Goal: Check status: Check status

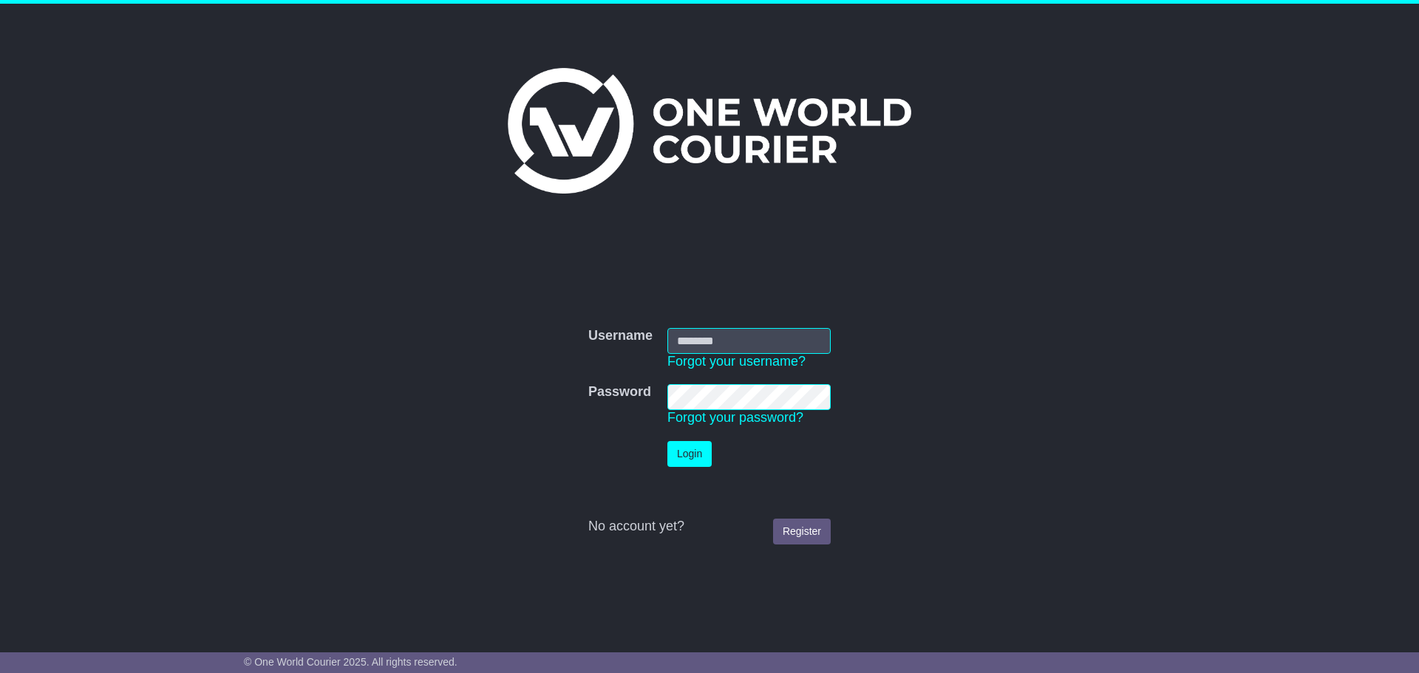
type input "**********"
click at [698, 452] on button "Login" at bounding box center [689, 454] width 44 height 26
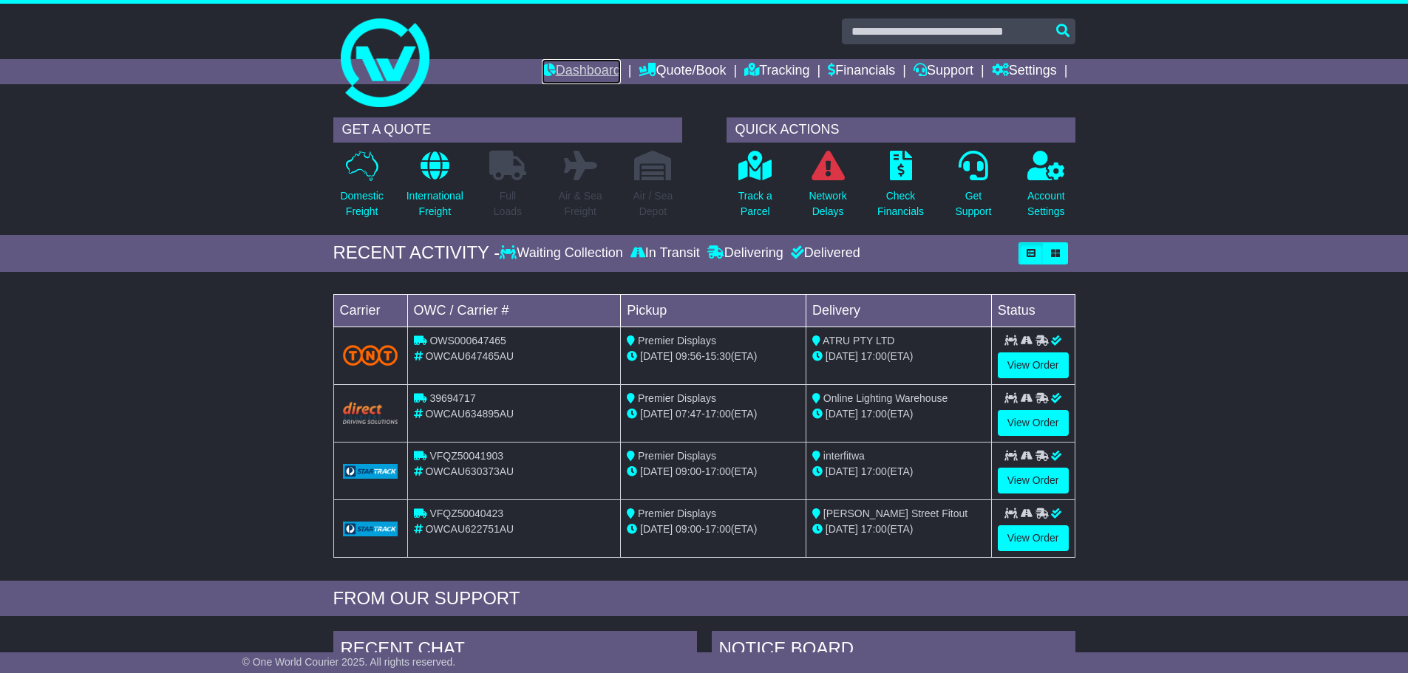
click at [580, 61] on link "Dashboard" at bounding box center [581, 71] width 79 height 25
click at [1042, 366] on link "View Order" at bounding box center [1033, 366] width 71 height 26
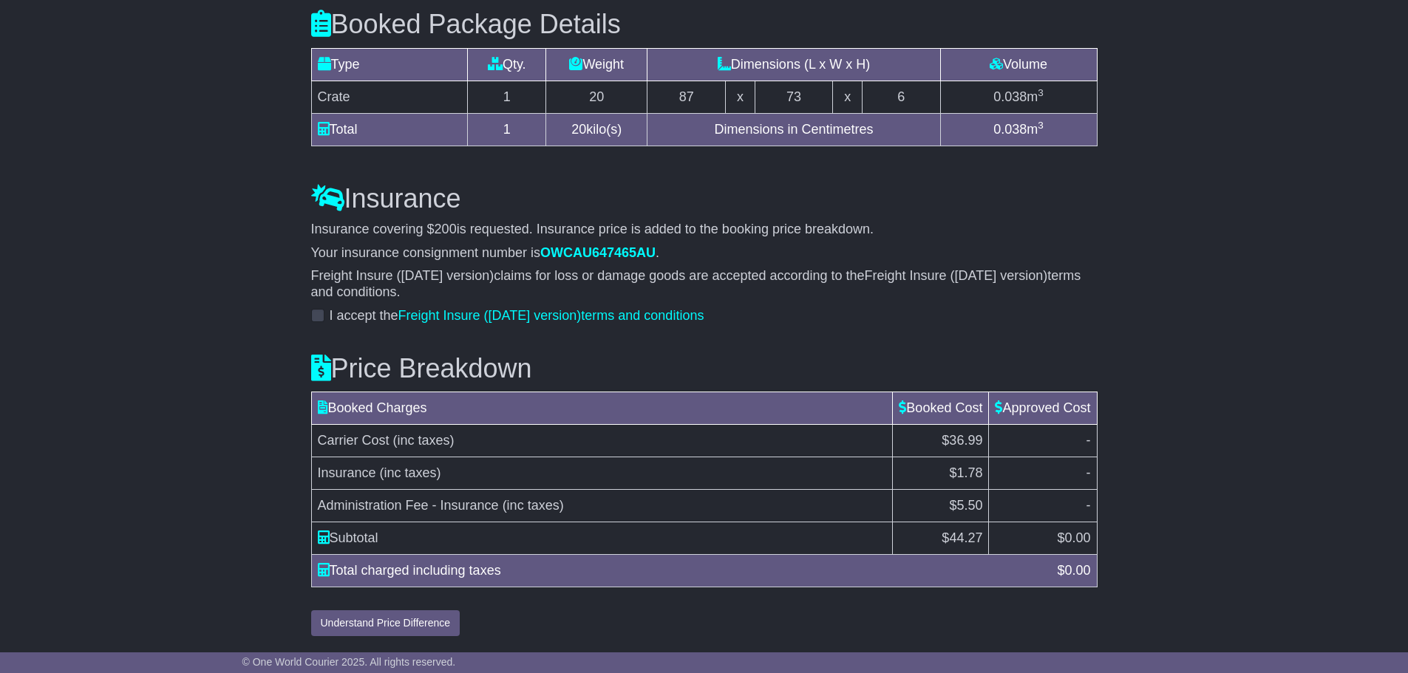
scroll to position [1386, 0]
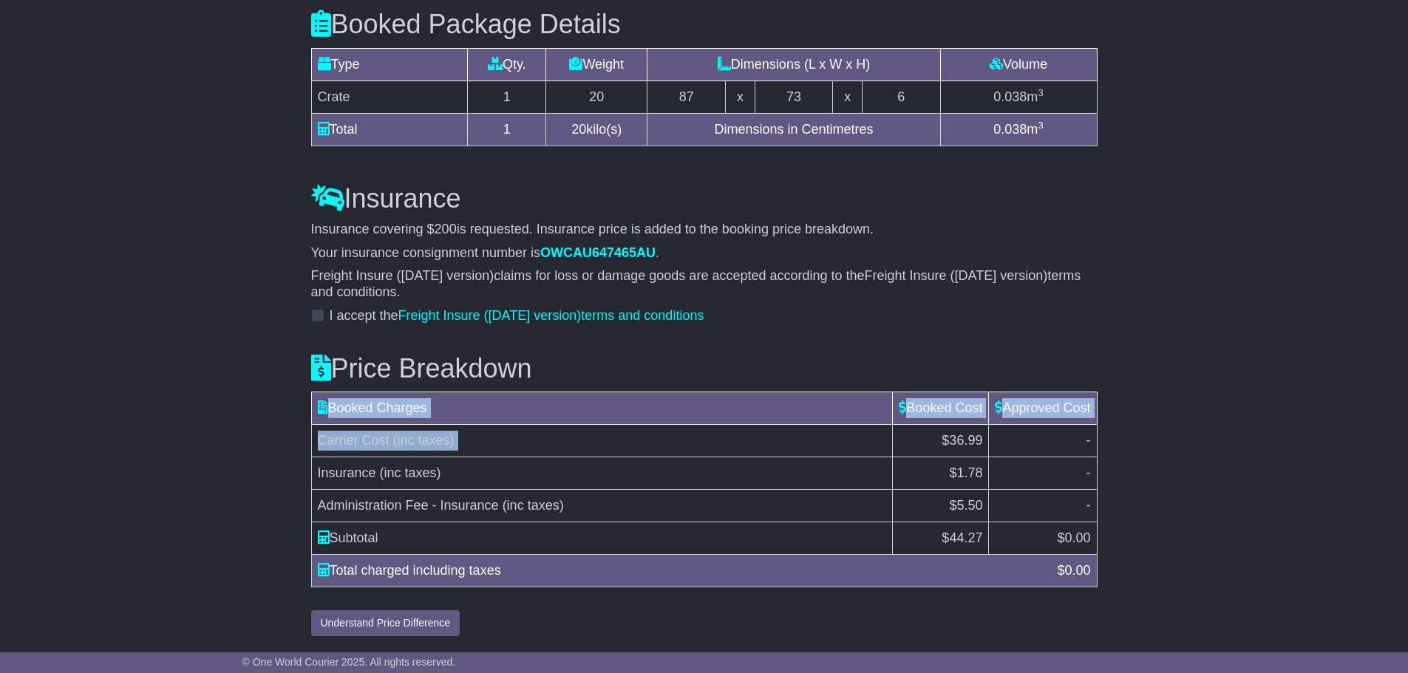
drag, startPoint x: 1124, startPoint y: 567, endPoint x: 885, endPoint y: 441, distance: 270.4
click at [978, 540] on span "44.27" at bounding box center [965, 538] width 33 height 15
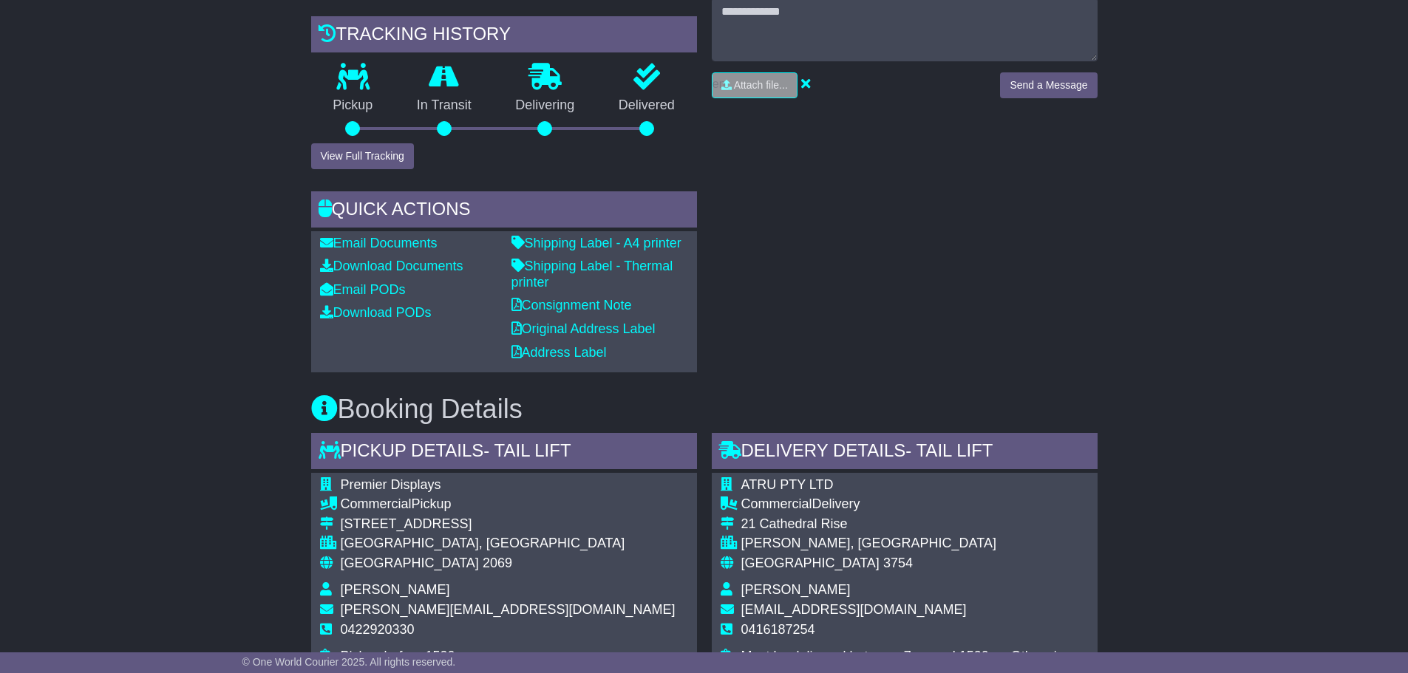
scroll to position [0, 0]
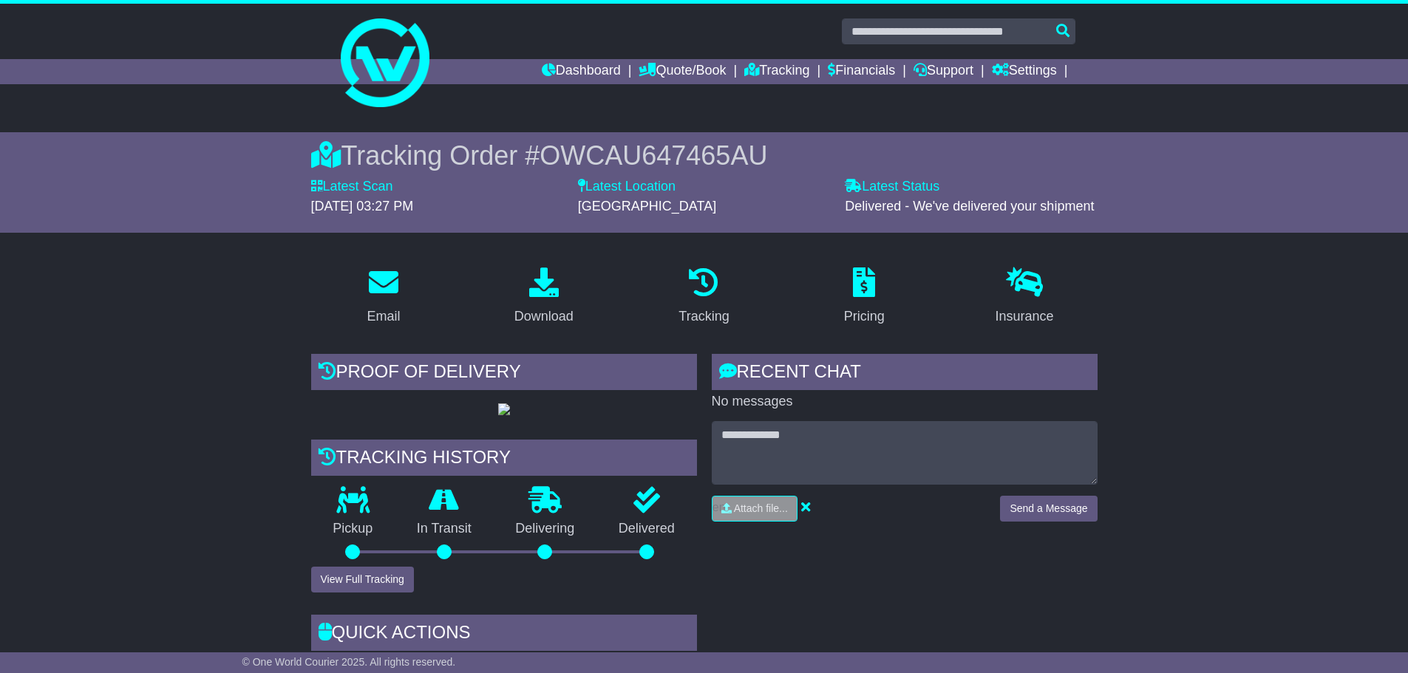
drag, startPoint x: 1131, startPoint y: 430, endPoint x: 1132, endPoint y: 259, distance: 171.5
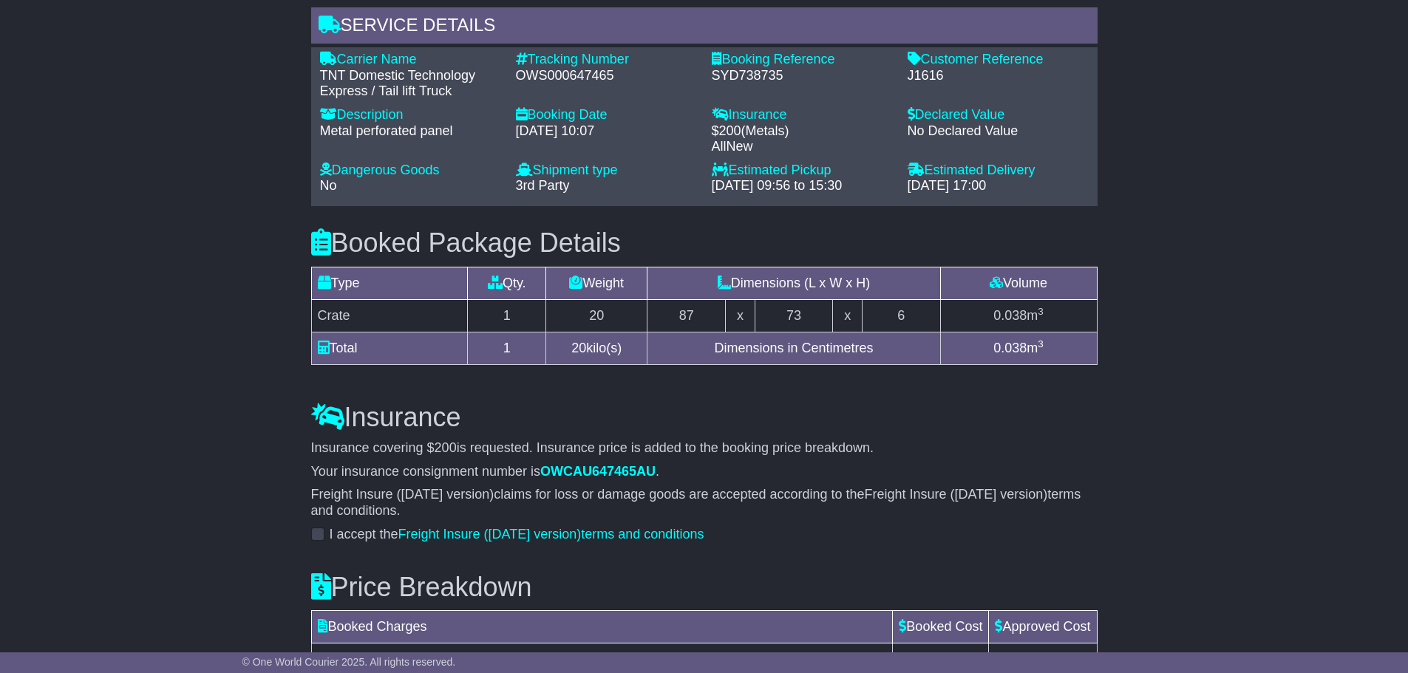
scroll to position [1386, 0]
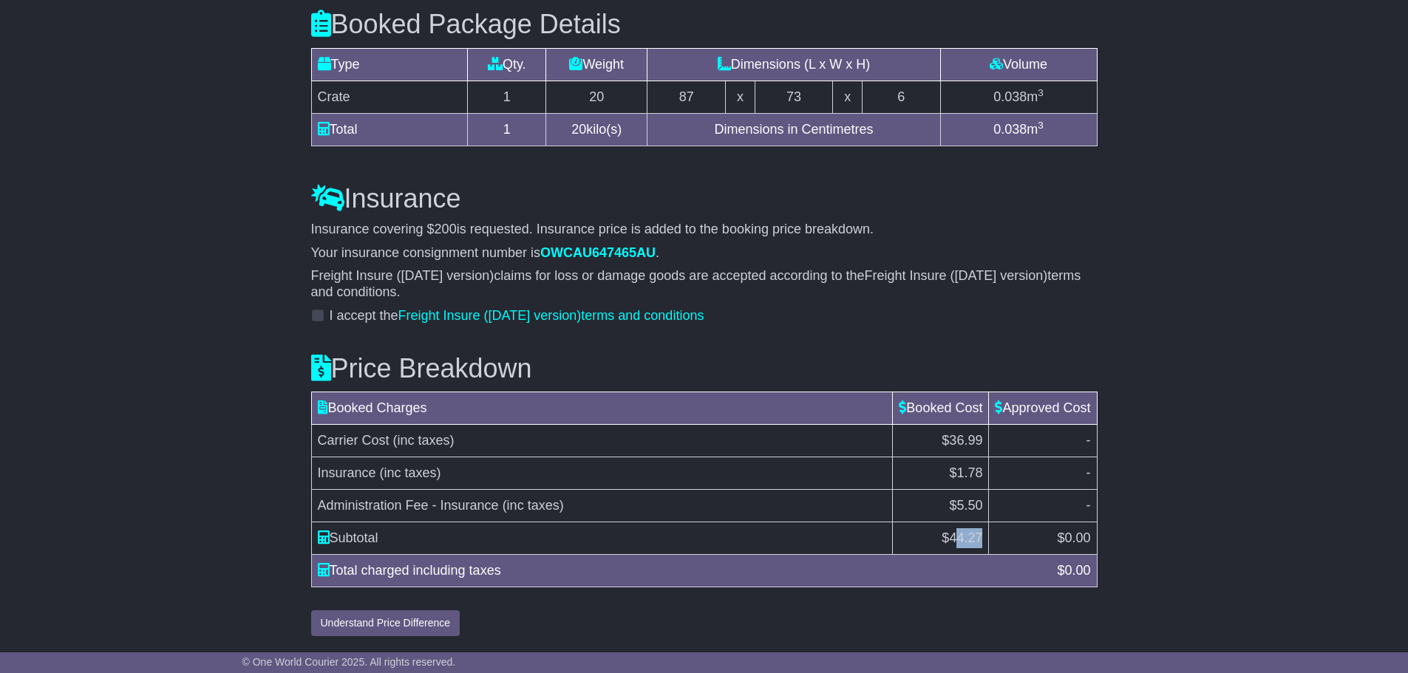
drag, startPoint x: 977, startPoint y: 537, endPoint x: 950, endPoint y: 542, distance: 27.7
click at [950, 542] on span "44.27" at bounding box center [965, 538] width 33 height 15
click at [1100, 497] on div "Price Breakdown Booked Charges Booked Cost Approved Cost Carrier Cost (inc taxe…" at bounding box center [704, 484] width 801 height 305
drag, startPoint x: 981, startPoint y: 537, endPoint x: 920, endPoint y: 537, distance: 60.6
click at [930, 537] on td "$ 44.27" at bounding box center [941, 539] width 96 height 33
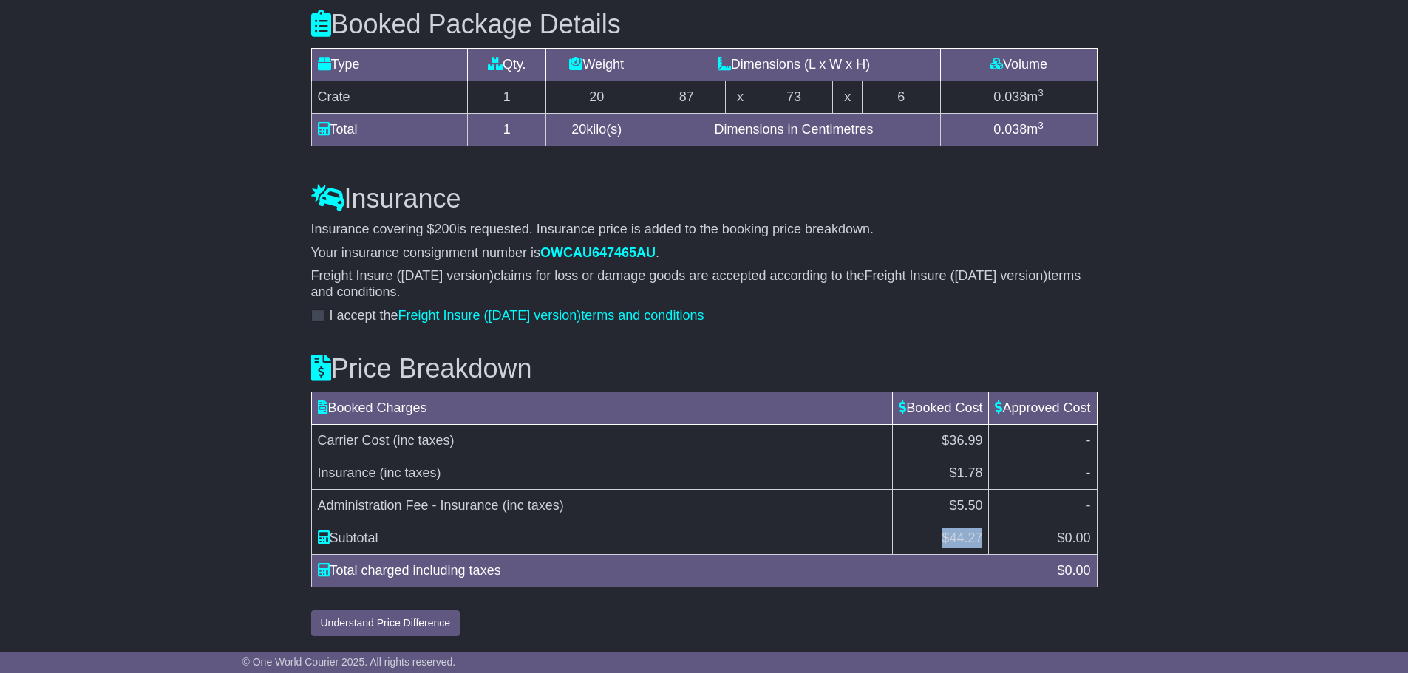
click at [899, 537] on td "$ 44.27" at bounding box center [941, 539] width 96 height 33
